Goal: Information Seeking & Learning: Learn about a topic

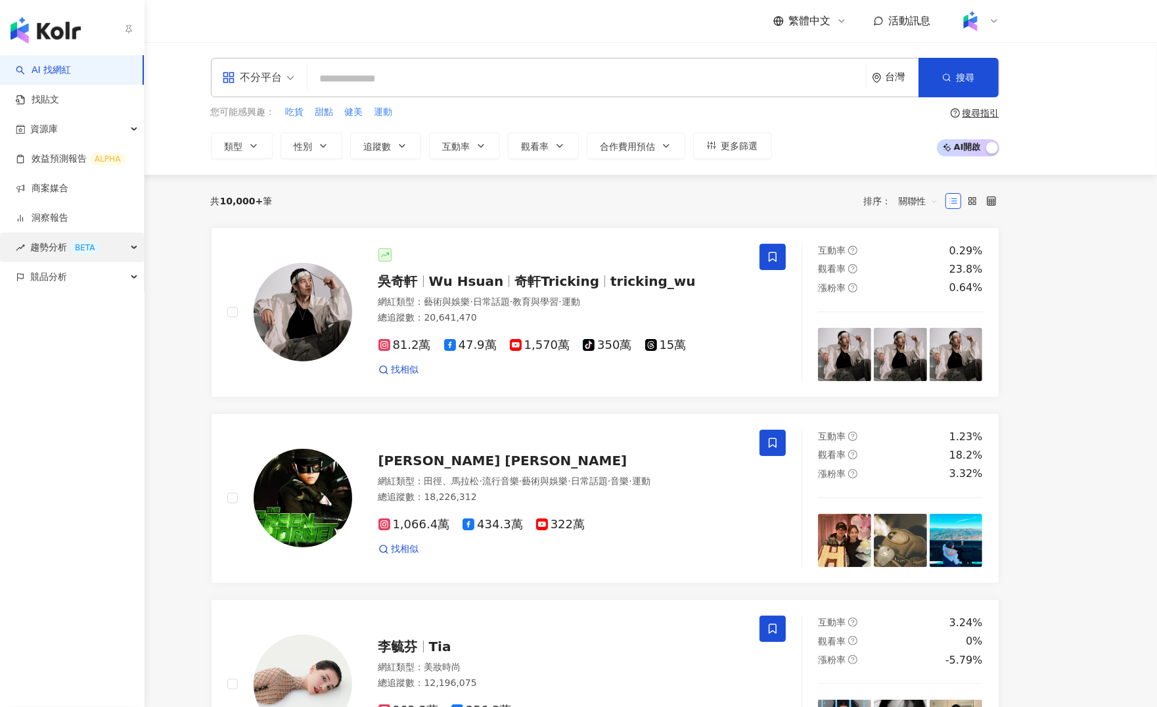
click at [60, 250] on span "趨勢分析 BETA" at bounding box center [65, 247] width 70 height 30
click at [85, 248] on div "BETA" at bounding box center [85, 247] width 30 height 13
click at [89, 284] on link "Hashtag 排行" at bounding box center [62, 277] width 60 height 13
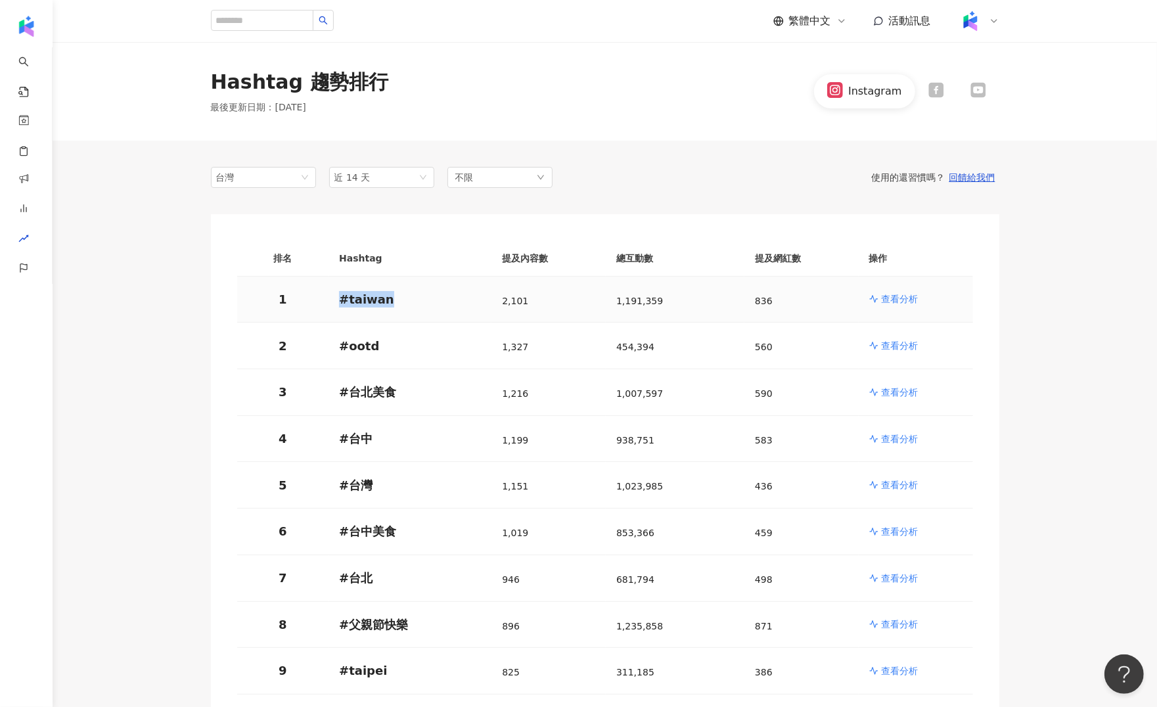
drag, startPoint x: 330, startPoint y: 299, endPoint x: 445, endPoint y: 301, distance: 114.3
click at [445, 301] on td "# [GEOGRAPHIC_DATA]" at bounding box center [409, 299] width 163 height 47
click at [445, 301] on p "# [GEOGRAPHIC_DATA]" at bounding box center [410, 299] width 142 height 16
drag, startPoint x: 547, startPoint y: 309, endPoint x: 502, endPoint y: 290, distance: 49.2
click at [502, 290] on div "2,101" at bounding box center [548, 299] width 93 height 25
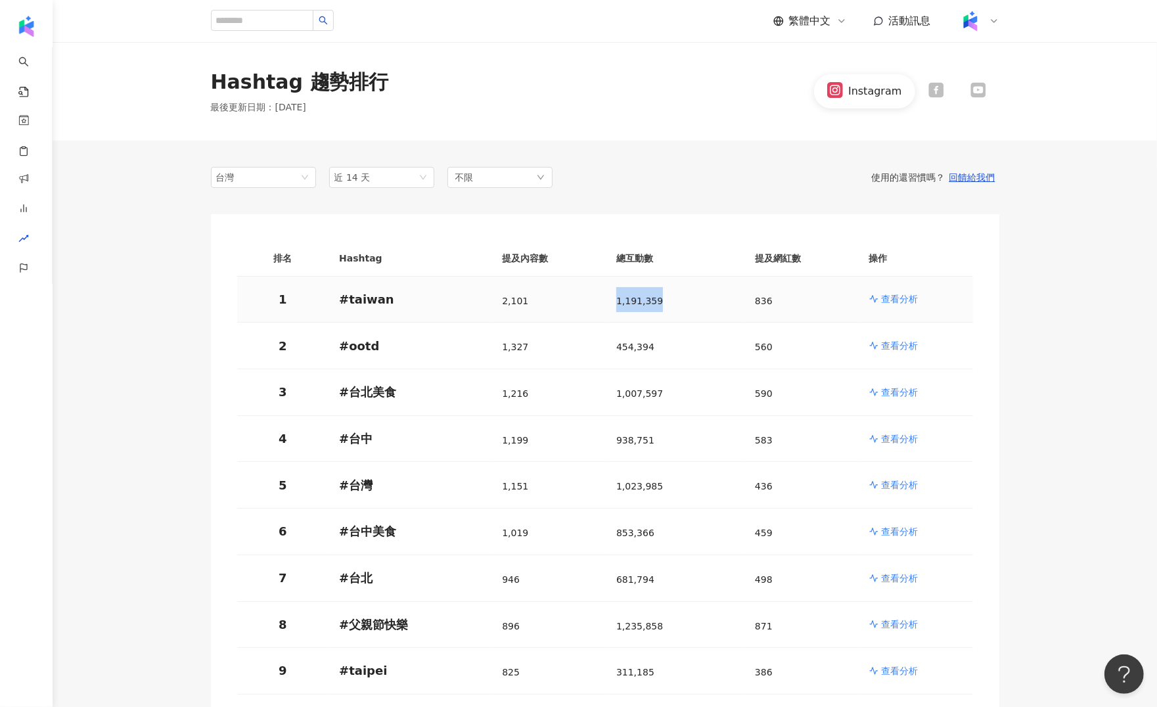
drag, startPoint x: 596, startPoint y: 302, endPoint x: 697, endPoint y: 312, distance: 101.6
click at [698, 313] on tr "1 # taiwan 2,101 1,191,359 836 查看分析" at bounding box center [605, 299] width 736 height 47
